Goal: Information Seeking & Learning: Check status

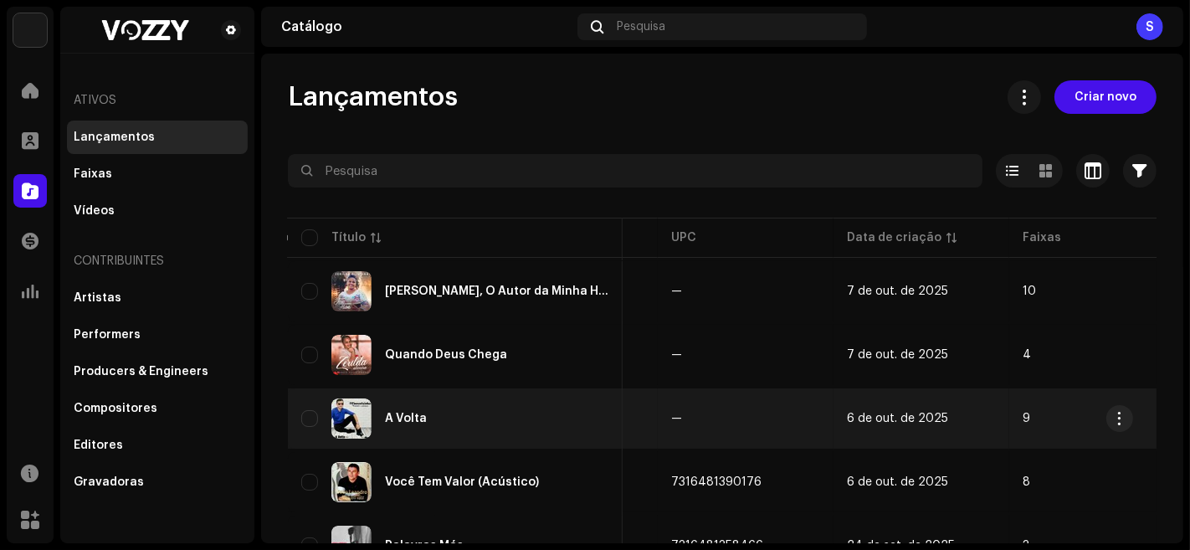
scroll to position [0, 668]
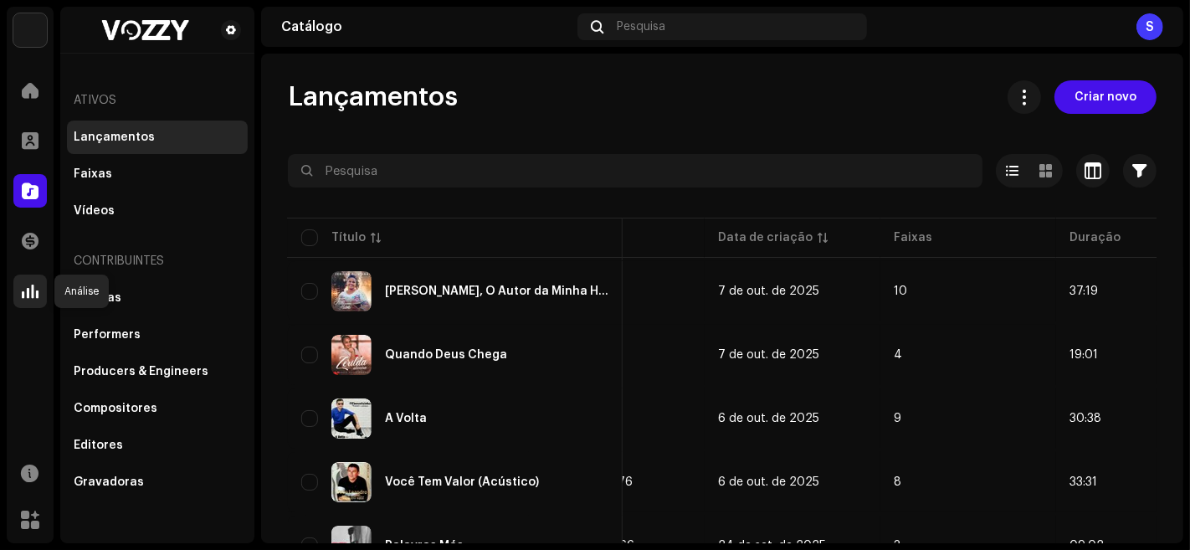
click at [42, 294] on div at bounding box center [29, 290] width 33 height 33
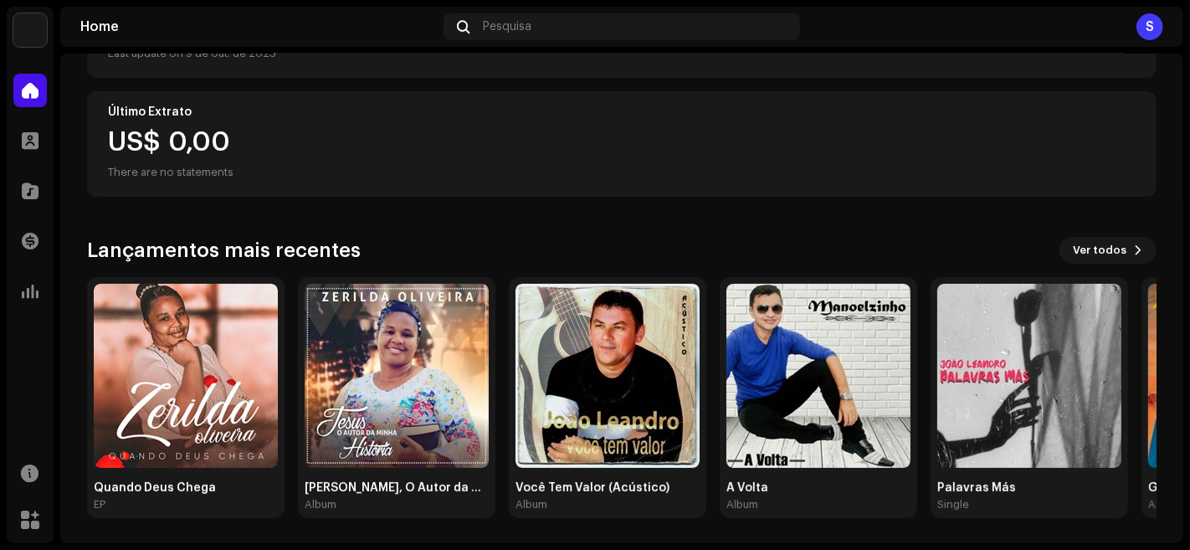
scroll to position [274, 0]
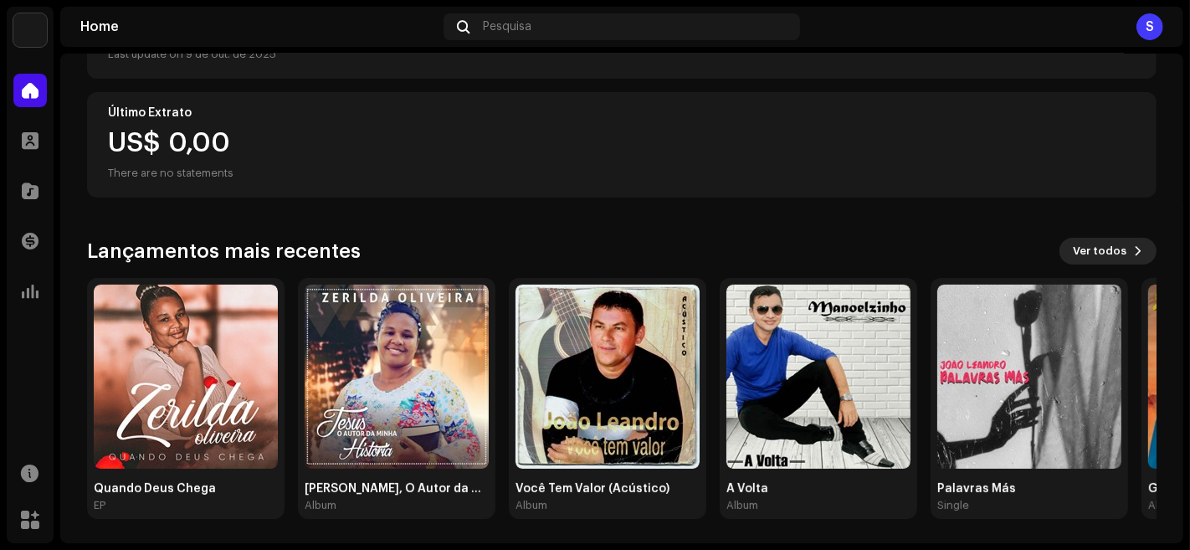
click at [1102, 246] on span "Ver todos" at bounding box center [1100, 250] width 54 height 33
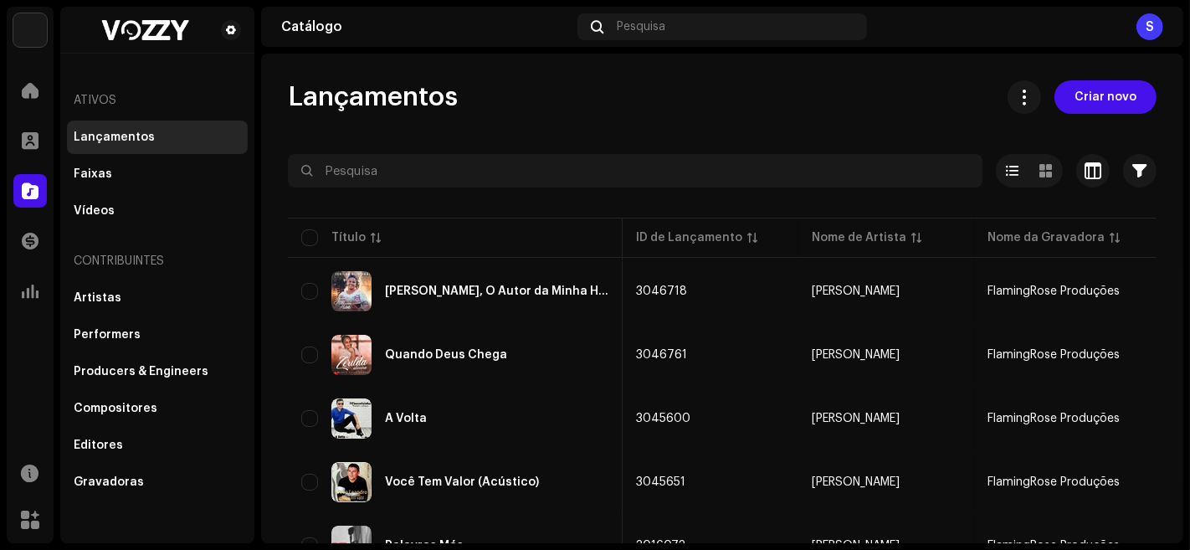
scroll to position [0, 232]
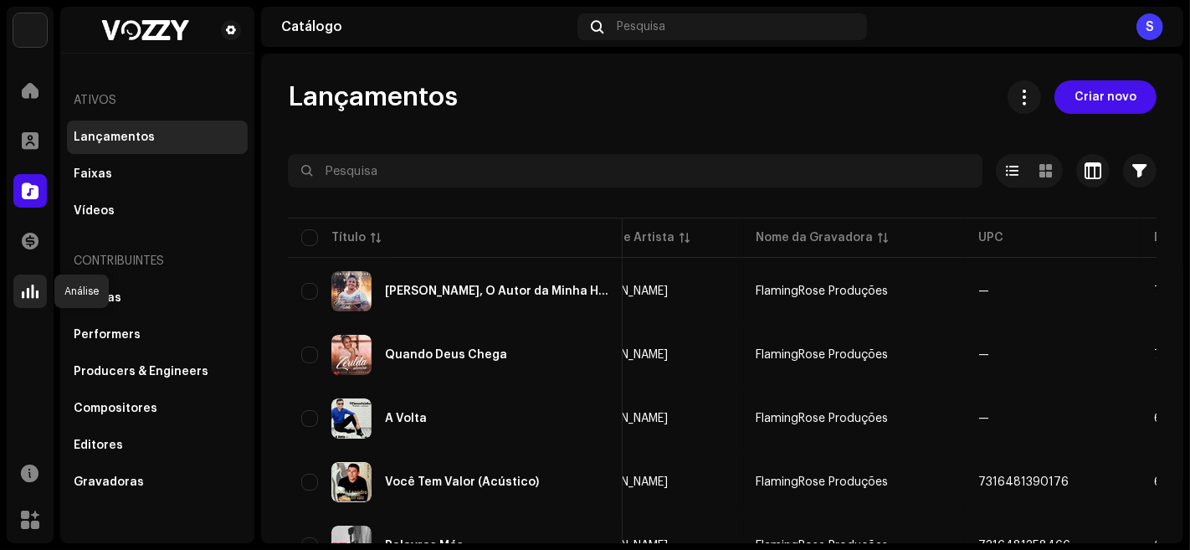
click at [22, 290] on span at bounding box center [30, 291] width 17 height 13
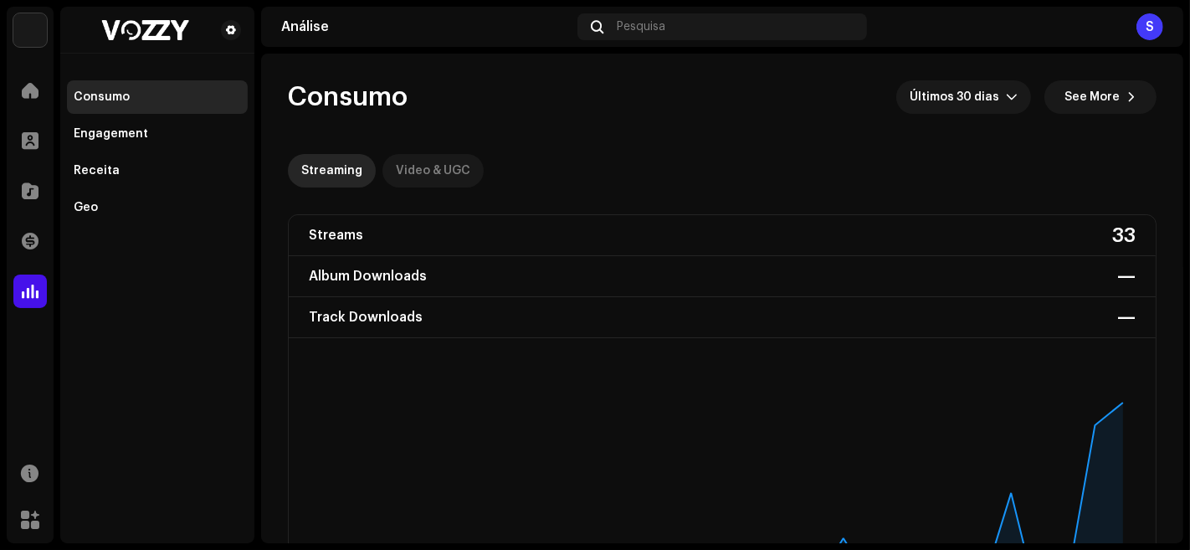
click at [430, 180] on div "Video & UGC" at bounding box center [433, 170] width 74 height 33
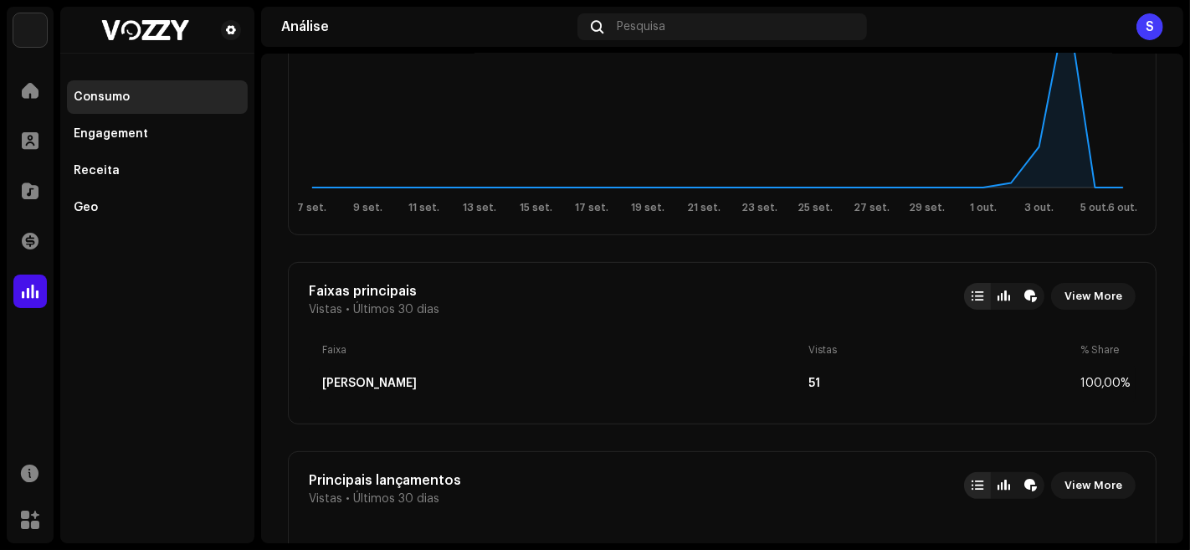
scroll to position [134, 0]
